Goal: Transaction & Acquisition: Obtain resource

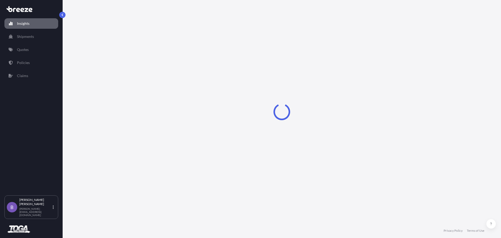
select select "2025"
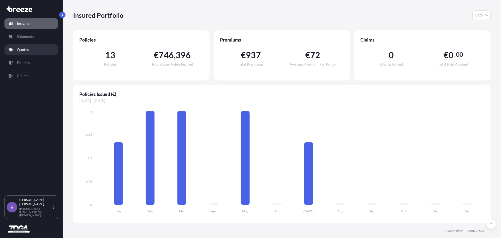
click at [28, 48] on p "Quotes" at bounding box center [23, 49] width 12 height 5
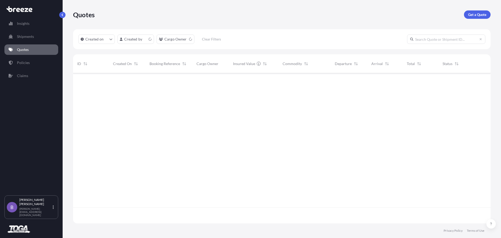
scroll to position [149, 413]
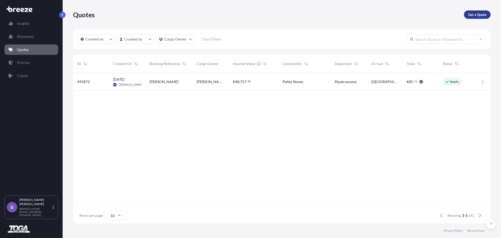
click at [469, 16] on p "Get a Quote" at bounding box center [477, 14] width 18 height 5
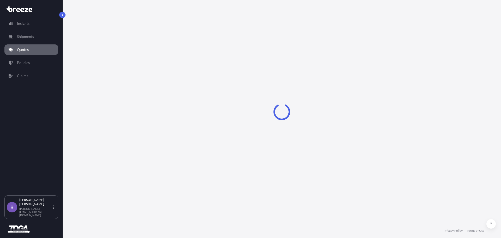
select select "Sea"
select select "1"
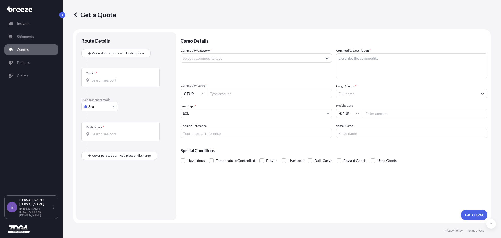
click at [102, 105] on body "Insights Shipments Quotes Policies Claims B [PERSON_NAME] [PERSON_NAME][EMAIL_A…" at bounding box center [250, 119] width 501 height 238
click at [93, 137] on span "Road" at bounding box center [95, 138] width 8 height 5
select select "Road"
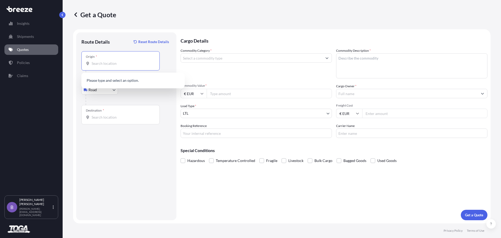
click at [98, 61] on input "Origin *" at bounding box center [123, 63] width 62 height 5
click at [256, 111] on body "Insights Shipments Quotes Policies Claims B [PERSON_NAME] [PERSON_NAME][EMAIL_A…" at bounding box center [250, 119] width 501 height 238
click at [98, 65] on input "Origin * Please select an origin" at bounding box center [123, 63] width 62 height 5
click at [124, 64] on input "Origin * Please select an origin" at bounding box center [123, 63] width 62 height 5
paste input "KK R95 RFK0"
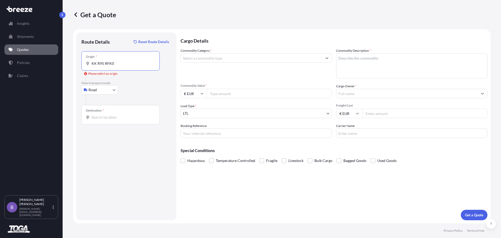
click at [117, 66] on div "Origin * KK R95 RFK0" at bounding box center [120, 60] width 78 height 19
click at [117, 66] on input "KK R95 RFK0" at bounding box center [123, 63] width 62 height 5
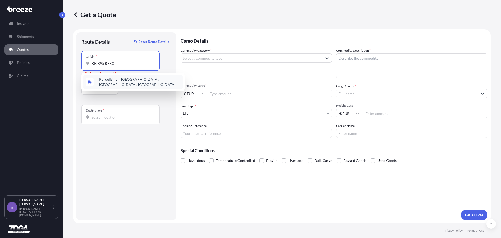
click at [113, 79] on span "Purcellsinch, [GEOGRAPHIC_DATA], [GEOGRAPHIC_DATA], [GEOGRAPHIC_DATA]" at bounding box center [139, 82] width 81 height 10
type input "Purcellsinch, [GEOGRAPHIC_DATA], [GEOGRAPHIC_DATA], [GEOGRAPHIC_DATA]"
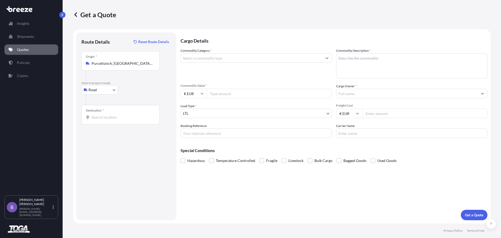
click at [105, 115] on input "Destination *" at bounding box center [123, 117] width 62 height 5
paste input "Waddinxveen, 2742 JR"
click at [110, 131] on div "[STREET_ADDRESS]" at bounding box center [132, 134] width 99 height 13
type input "[STREET_ADDRESS]"
click at [228, 56] on input "Commodity Category *" at bounding box center [251, 57] width 141 height 9
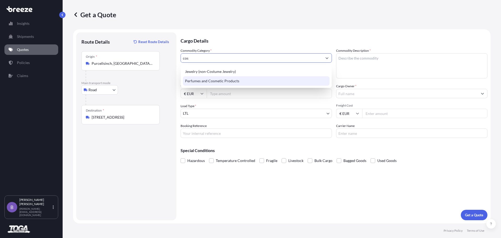
click at [237, 81] on div "Perfumes and Cosmetic Products" at bounding box center [256, 80] width 147 height 9
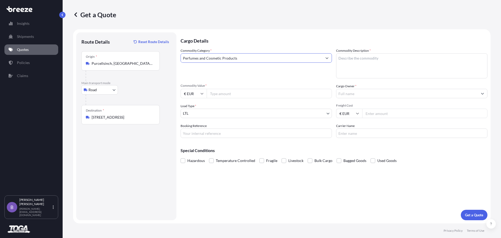
type input "Perfumes and Cosmetic Products"
click at [232, 93] on input "Commodity Value *" at bounding box center [269, 93] width 125 height 9
type input "45400"
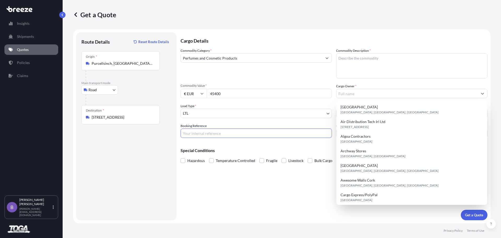
click at [219, 132] on input "Booking Reference" at bounding box center [255, 132] width 151 height 9
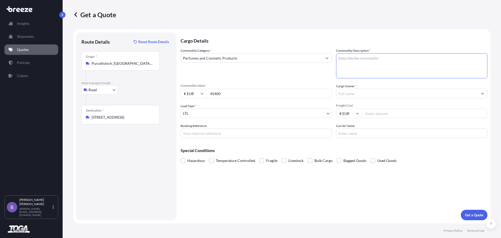
click at [378, 64] on textarea "Commodity Description *" at bounding box center [411, 65] width 151 height 25
paste textarea "Cosmetics"
type textarea "Cosmetics"
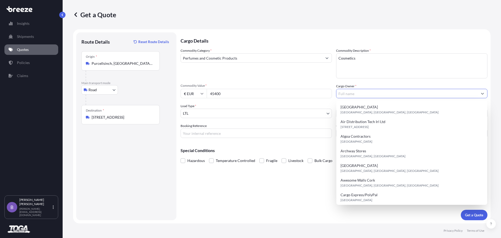
click at [370, 92] on input "Cargo Owner *" at bounding box center [406, 93] width 141 height 9
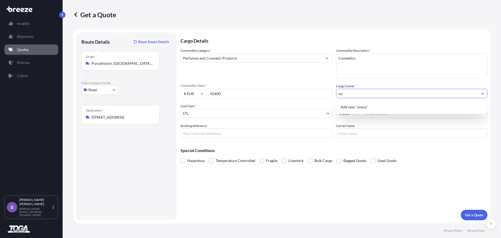
type input "n"
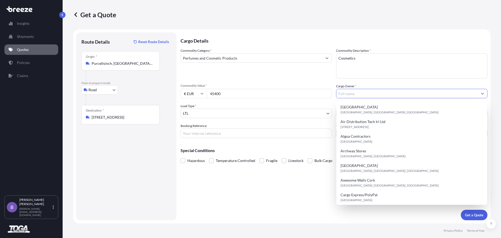
click at [287, 197] on div "Cargo Details Commodity Category * Perfumes and Cosmetic Products Commodity Des…" at bounding box center [333, 126] width 307 height 188
click at [390, 94] on input "Cargo Owner *" at bounding box center [406, 93] width 141 height 9
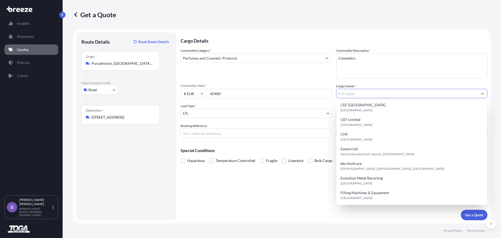
scroll to position [119, 0]
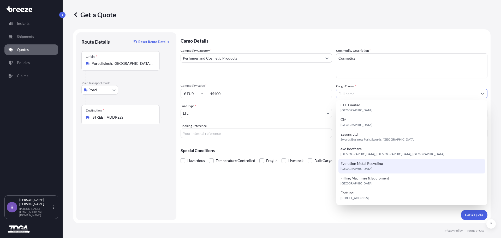
click at [278, 195] on div "Cargo Details Commodity Category * Perfumes and Cosmetic Products Commodity Des…" at bounding box center [333, 126] width 307 height 188
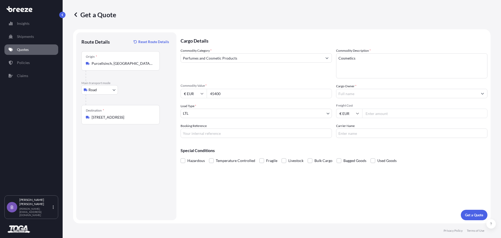
click at [361, 128] on input "Carrier Name" at bounding box center [411, 132] width 151 height 9
click at [366, 95] on input "Cargo Owner *" at bounding box center [406, 93] width 141 height 9
type input "pro1logistics"
click at [378, 116] on input "Freight Cost" at bounding box center [424, 113] width 125 height 9
type input "660"
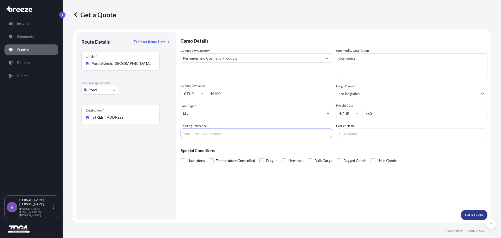
click at [466, 212] on button "Get a Quote" at bounding box center [474, 214] width 27 height 10
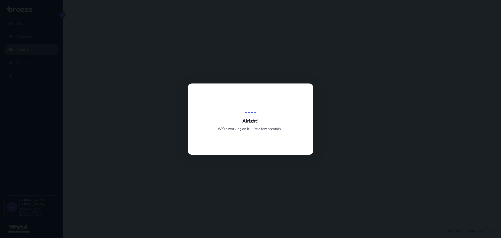
select select "Road"
select select "1"
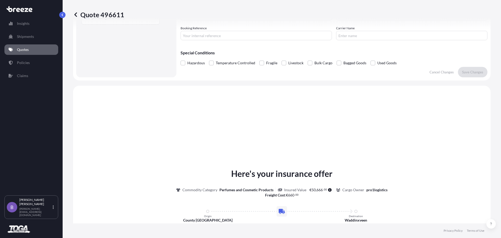
scroll to position [157, 0]
